Goal: Transaction & Acquisition: Purchase product/service

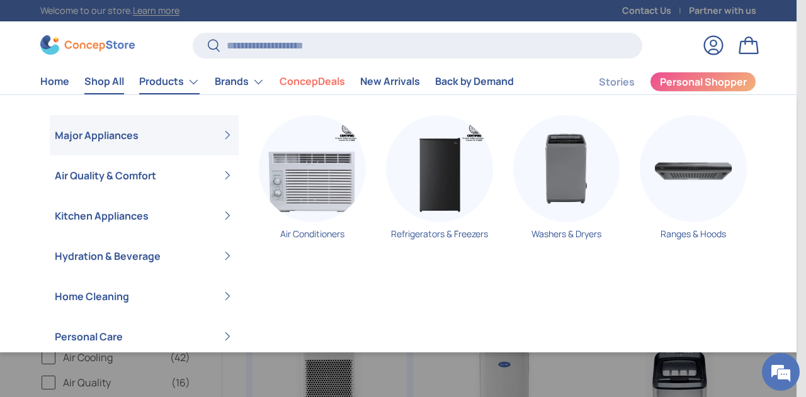
click at [170, 81] on link "Products" at bounding box center [169, 81] width 60 height 25
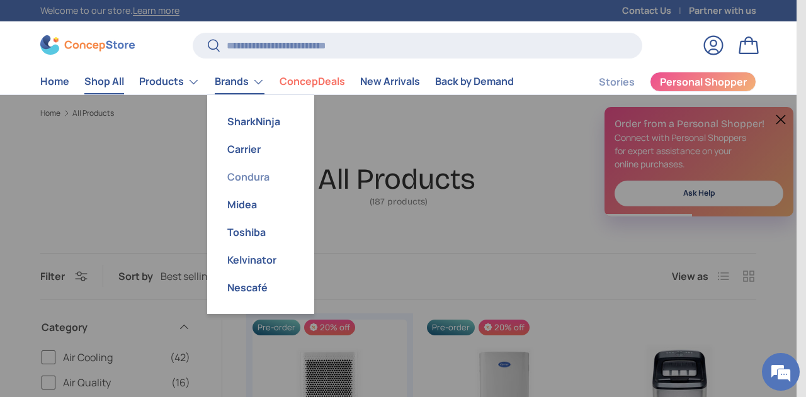
click at [239, 175] on link "Condura" at bounding box center [261, 177] width 92 height 28
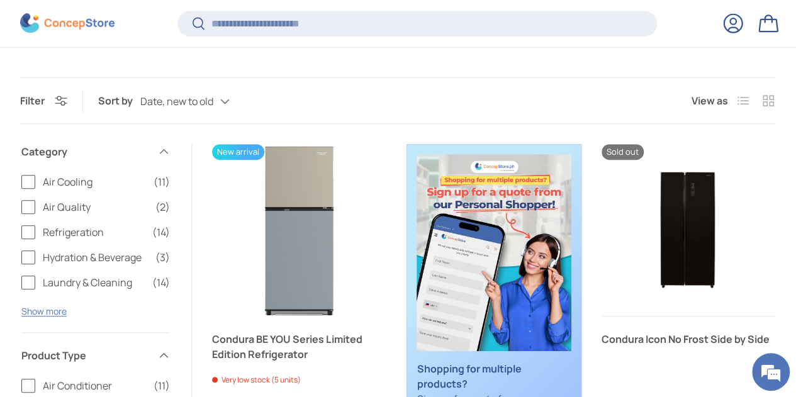
click at [48, 174] on label "Air Cooling (11)" at bounding box center [95, 181] width 149 height 15
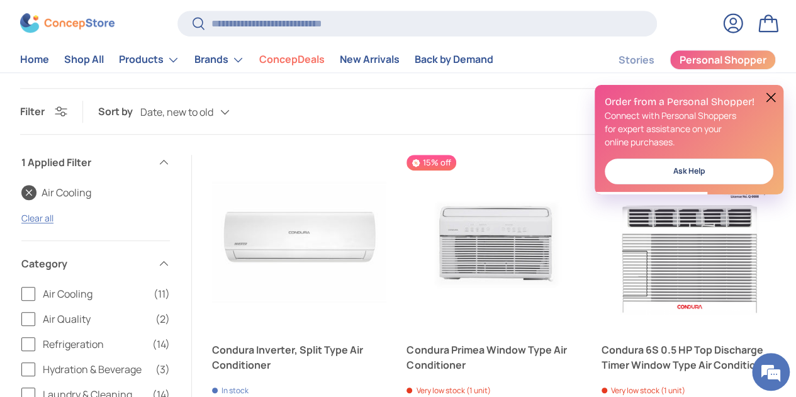
scroll to position [327, 0]
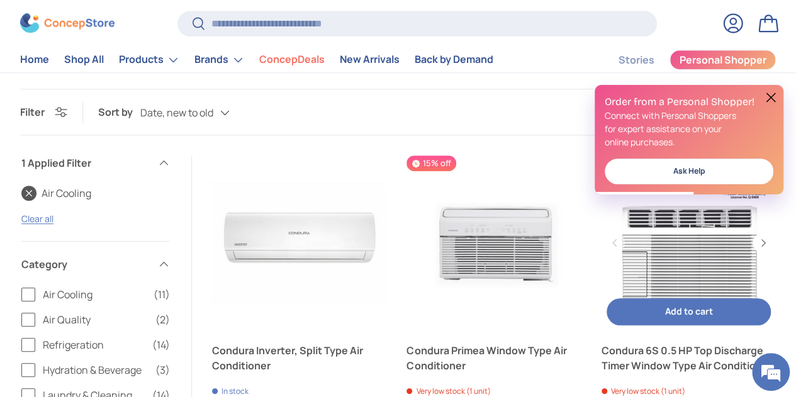
click at [675, 249] on link "Condura 6S 0.5 HP Top Discharge Timer Window Type Air Conditioner" at bounding box center [689, 242] width 174 height 174
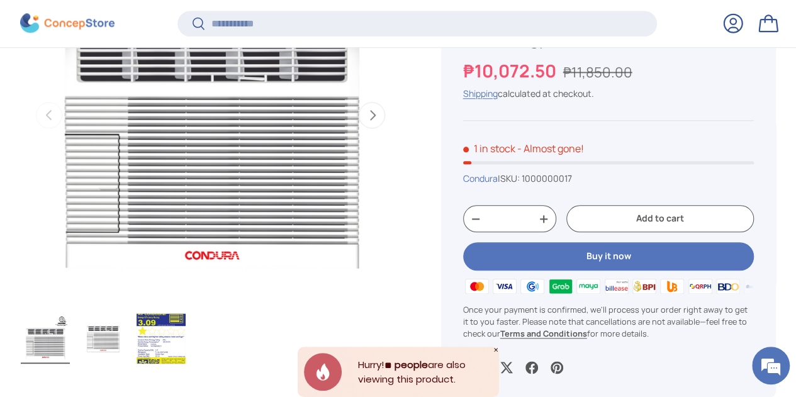
scroll to position [609, 0]
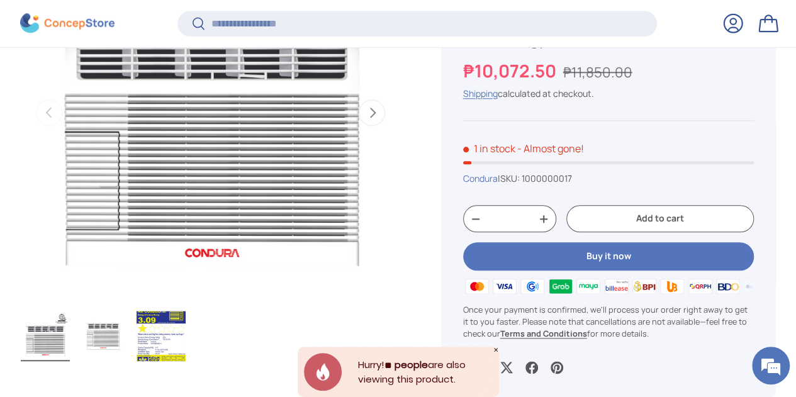
click at [364, 102] on button "Next" at bounding box center [372, 112] width 26 height 26
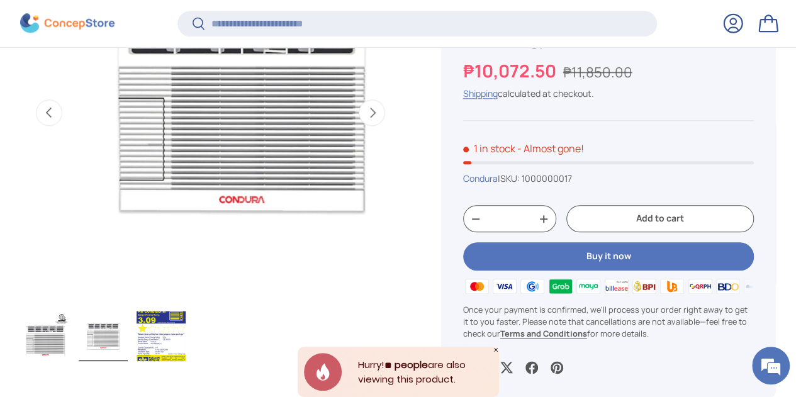
click at [359, 99] on button "Next" at bounding box center [372, 112] width 26 height 26
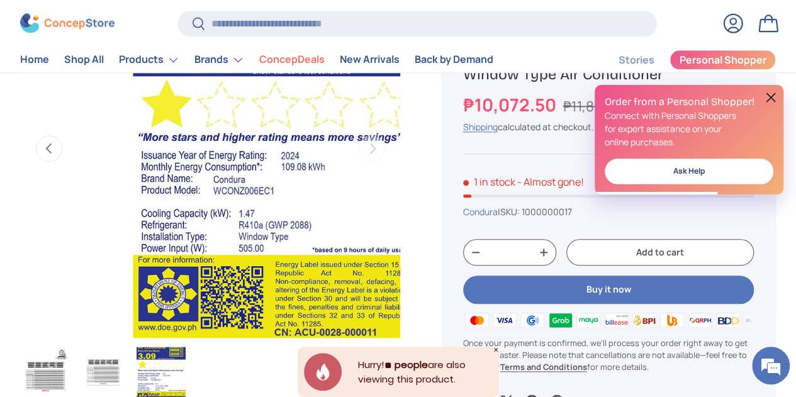
scroll to position [0, 0]
click at [767, 93] on button at bounding box center [770, 97] width 15 height 15
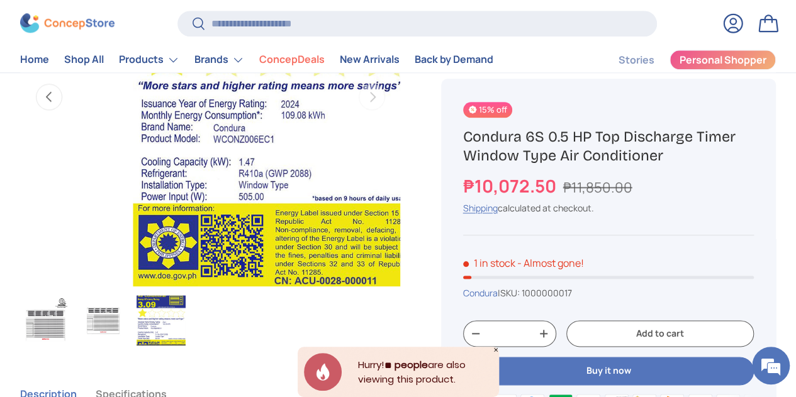
scroll to position [629, 0]
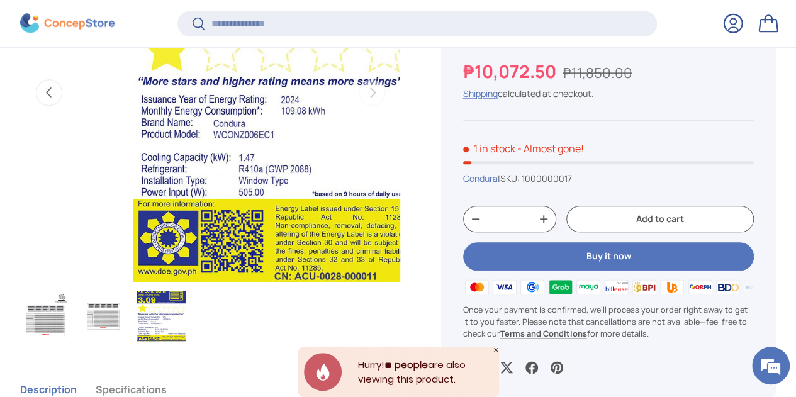
click at [108, 291] on img "Gallery Viewer" at bounding box center [103, 316] width 49 height 50
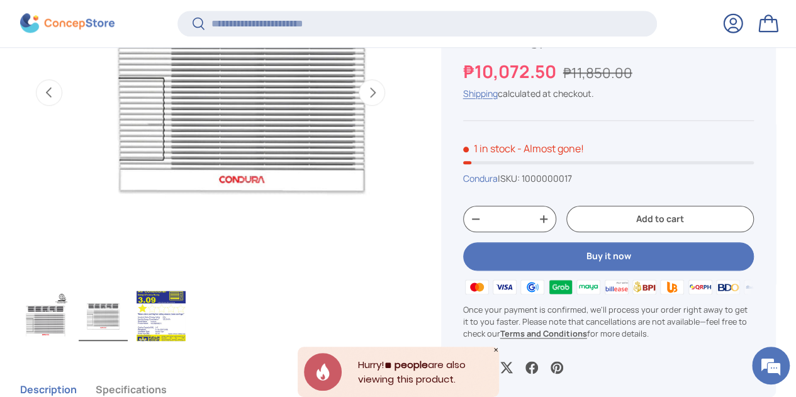
click at [70, 291] on img "Gallery Viewer" at bounding box center [45, 316] width 49 height 50
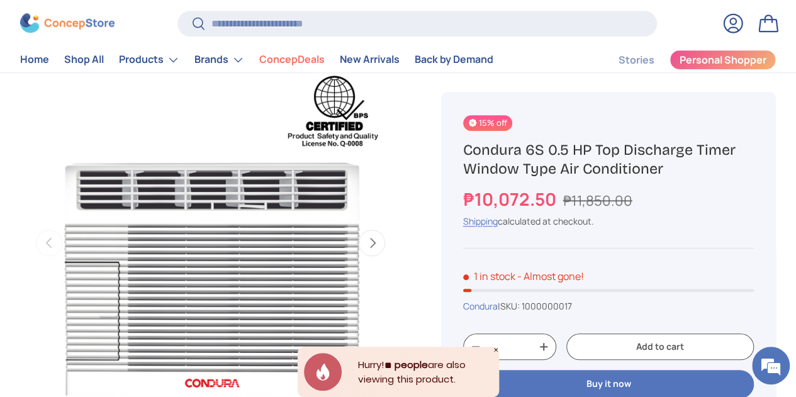
scroll to position [479, 0]
